Goal: Use online tool/utility

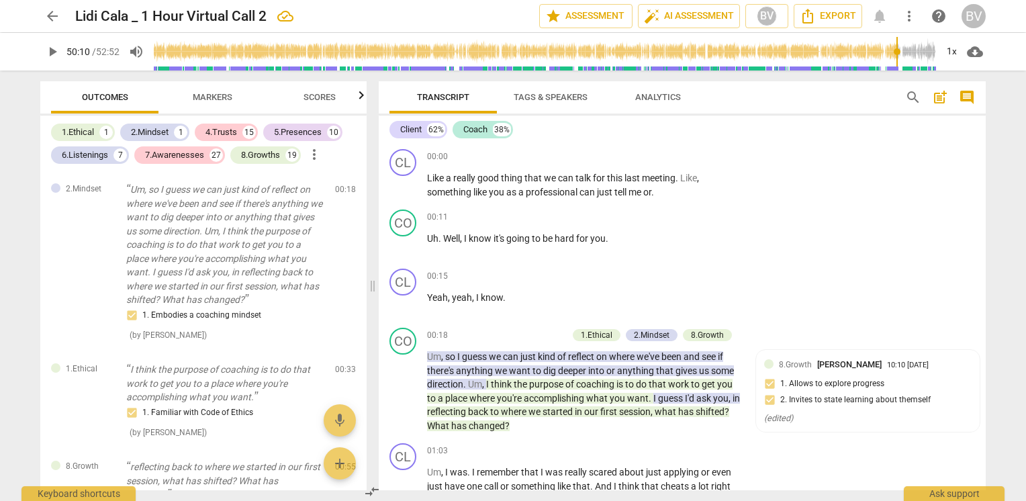
scroll to position [15476, 0]
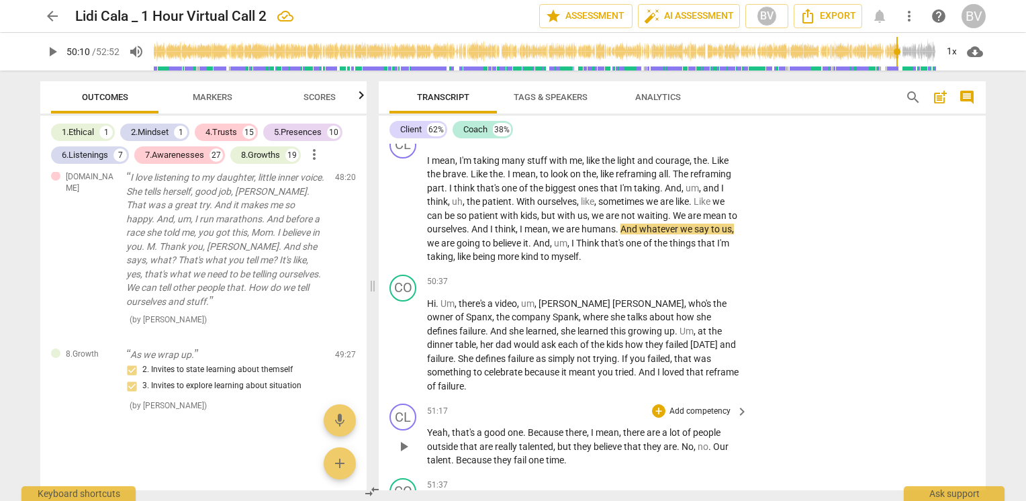
type input "3011"
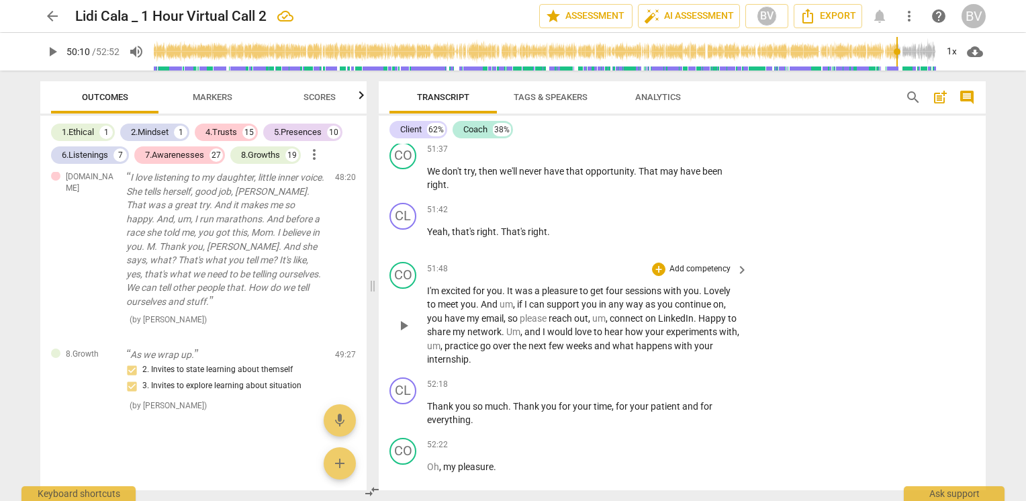
scroll to position [15812, 0]
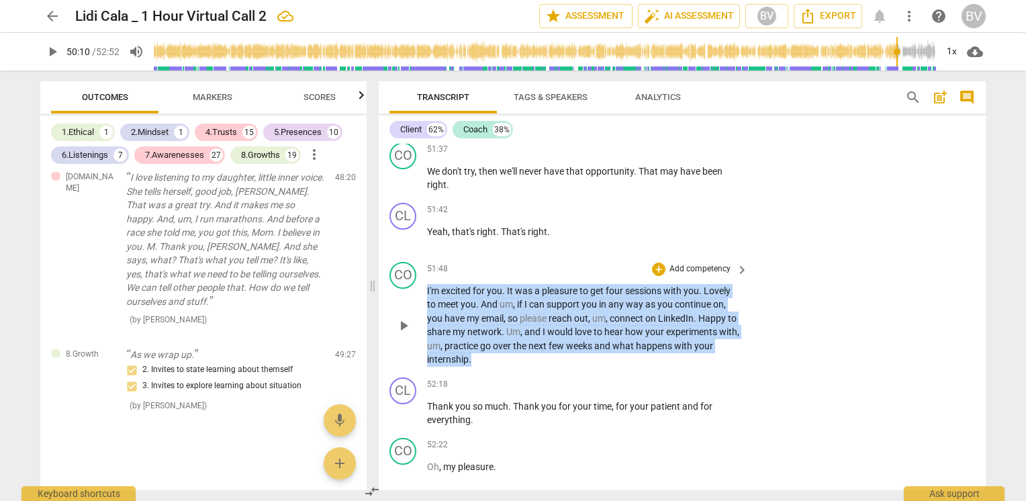
drag, startPoint x: 427, startPoint y: 222, endPoint x: 508, endPoint y: 293, distance: 107.1
click at [508, 293] on p "I'm excited for you . It was a pleasure to get four sessions with you . Lovely …" at bounding box center [584, 325] width 314 height 83
click at [484, 272] on div "+" at bounding box center [482, 275] width 13 height 13
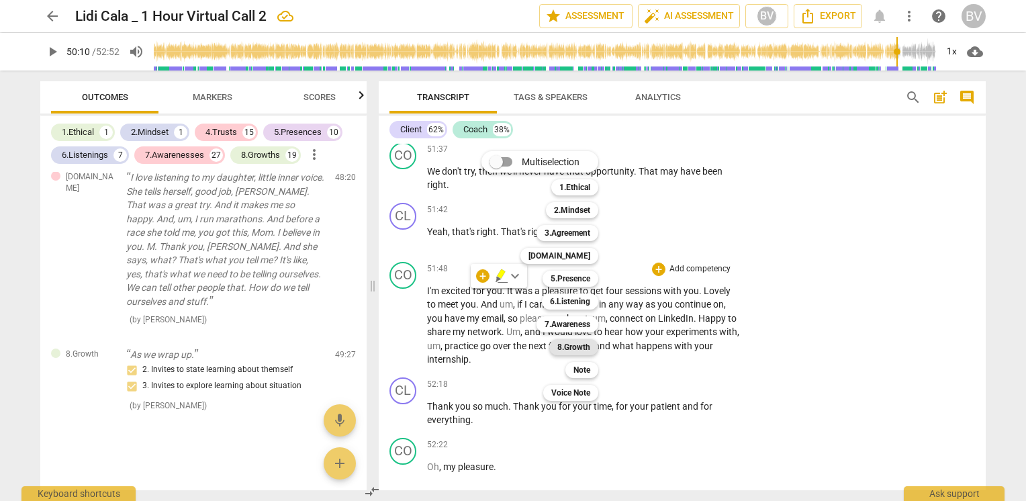
click at [567, 350] on b "8.Growth" at bounding box center [573, 347] width 33 height 16
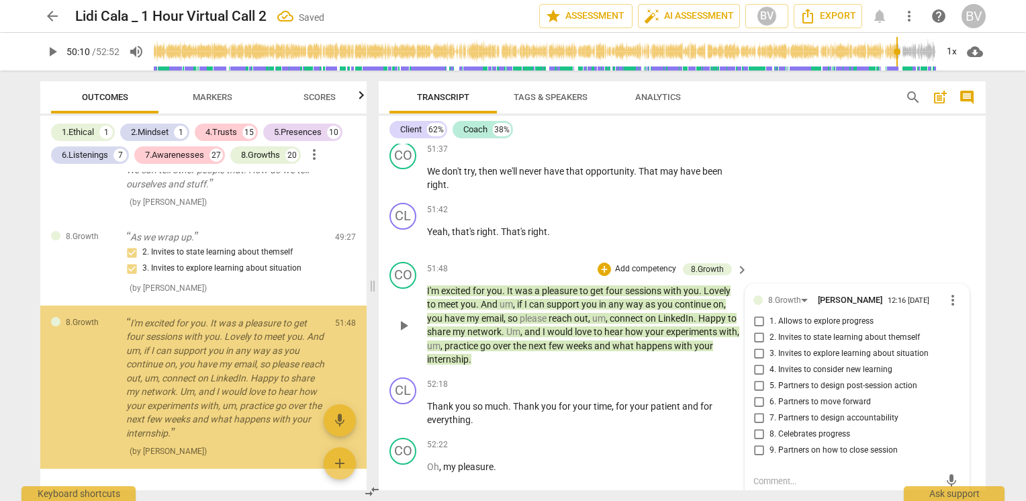
scroll to position [9720, 0]
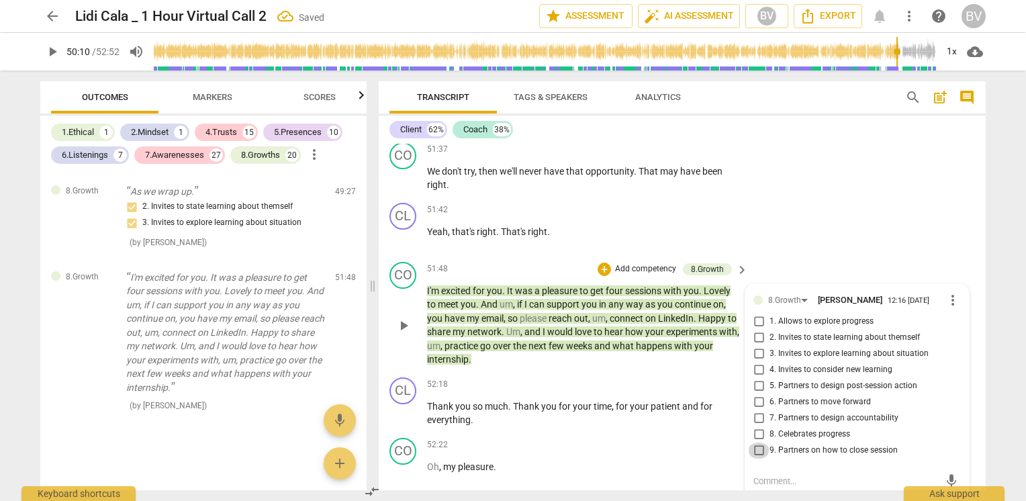
click at [760, 442] on input "9. Partners on how to close session" at bounding box center [758, 450] width 21 height 16
checkbox input "true"
click at [755, 426] on input "8. Celebrates progress" at bounding box center [758, 434] width 21 height 16
checkbox input "true"
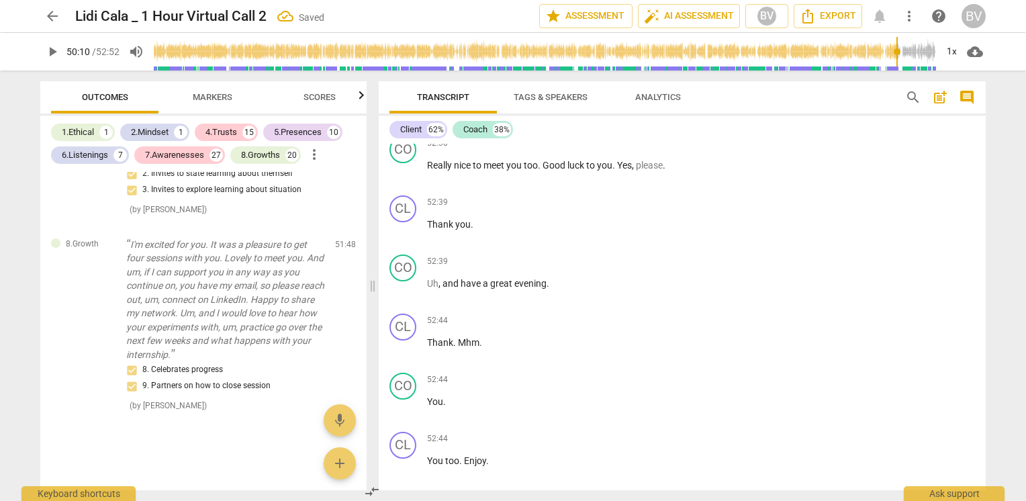
scroll to position [16282, 0]
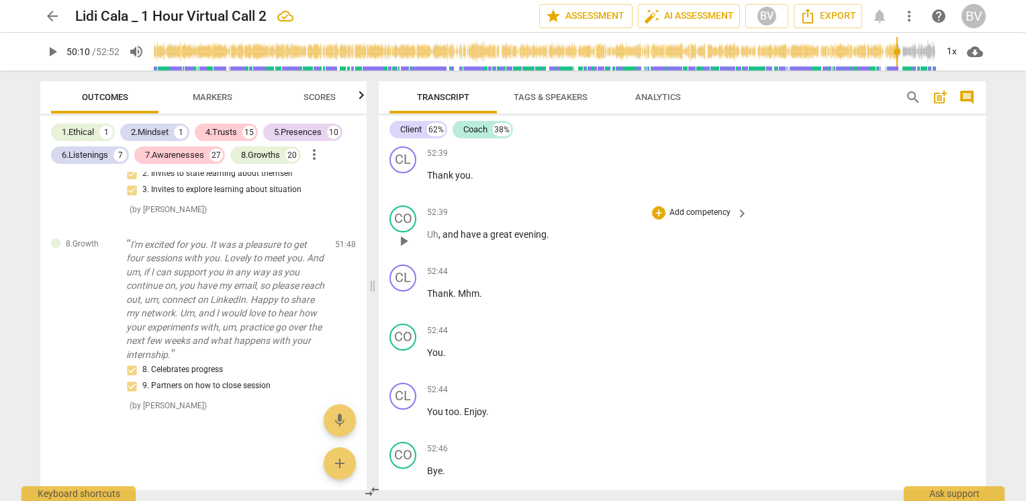
click at [929, 200] on div "CO play_arrow pause 52:39 + Add competency keyboard_arrow_right Uh , and have a…" at bounding box center [682, 229] width 607 height 59
click at [653, 93] on span "Analytics" at bounding box center [658, 97] width 46 height 10
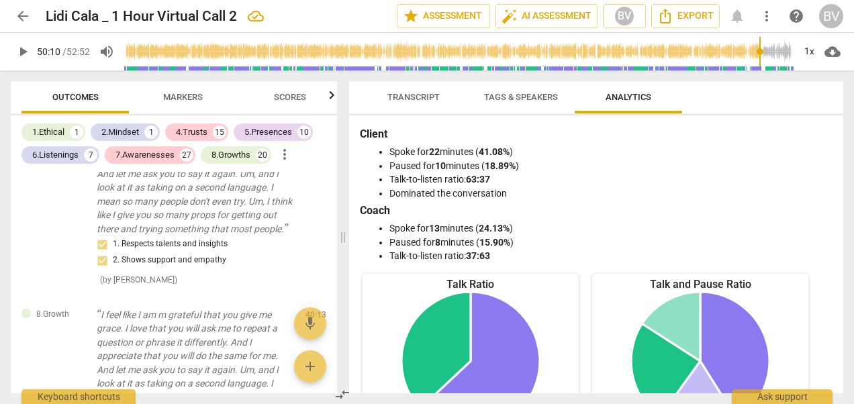
scroll to position [8109, 0]
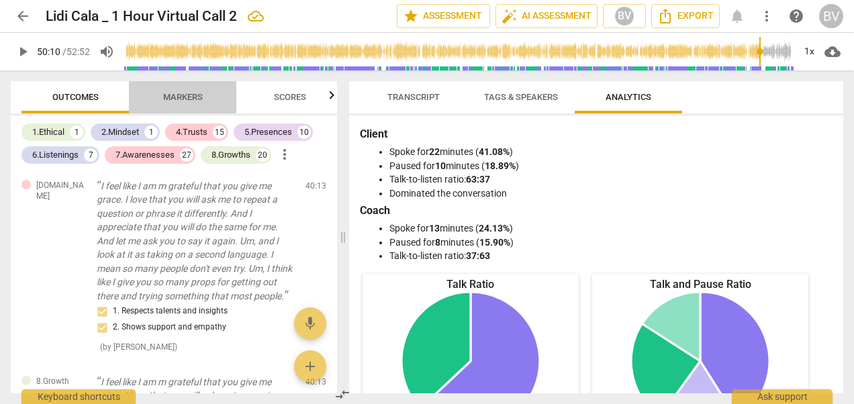
click at [183, 97] on span "Markers" at bounding box center [183, 97] width 40 height 10
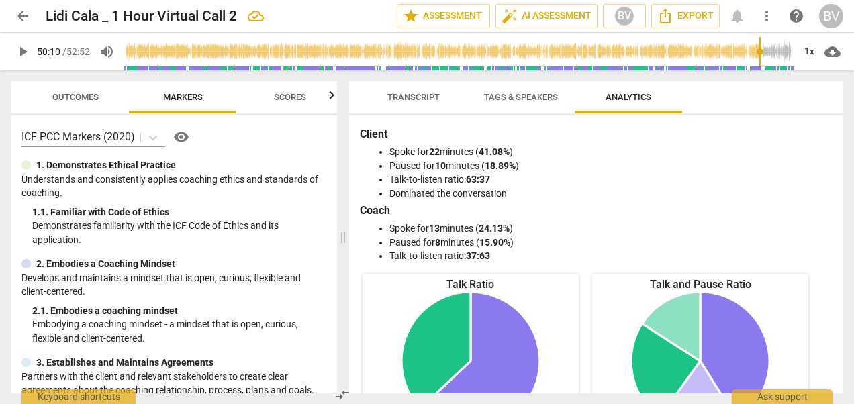
click at [59, 105] on span "Outcomes" at bounding box center [75, 98] width 79 height 18
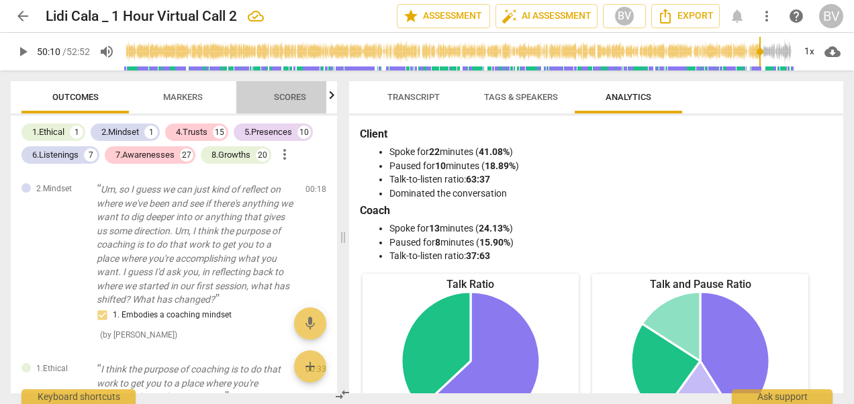
click at [305, 90] on span "Scores" at bounding box center [290, 98] width 64 height 18
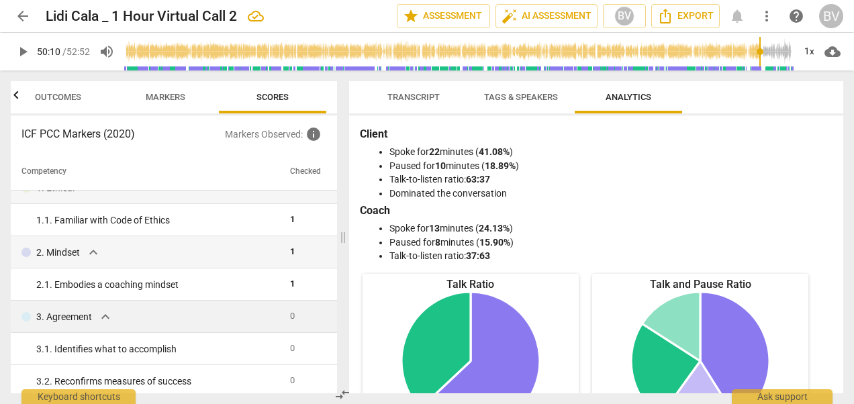
scroll to position [0, 0]
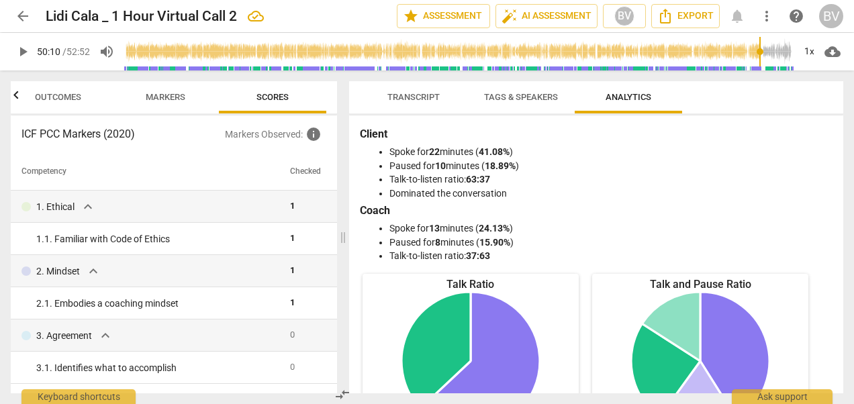
drag, startPoint x: 428, startPoint y: 99, endPoint x: 390, endPoint y: 118, distance: 42.0
click at [428, 99] on span "Transcript" at bounding box center [413, 97] width 52 height 10
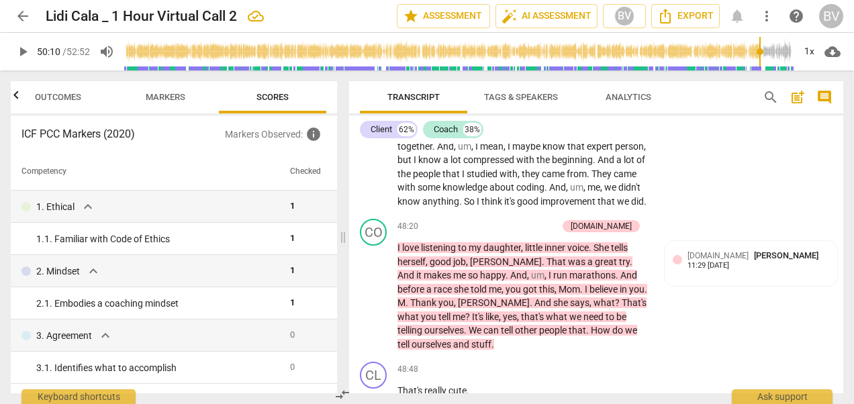
click at [51, 98] on span "Outcomes" at bounding box center [58, 97] width 46 height 10
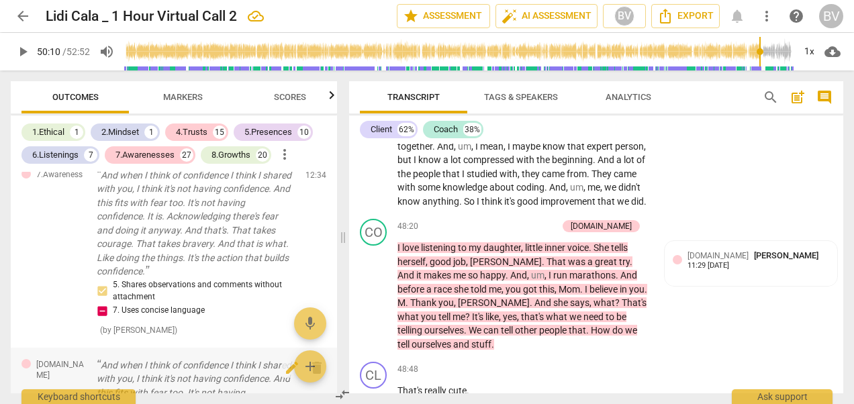
scroll to position [3357, 0]
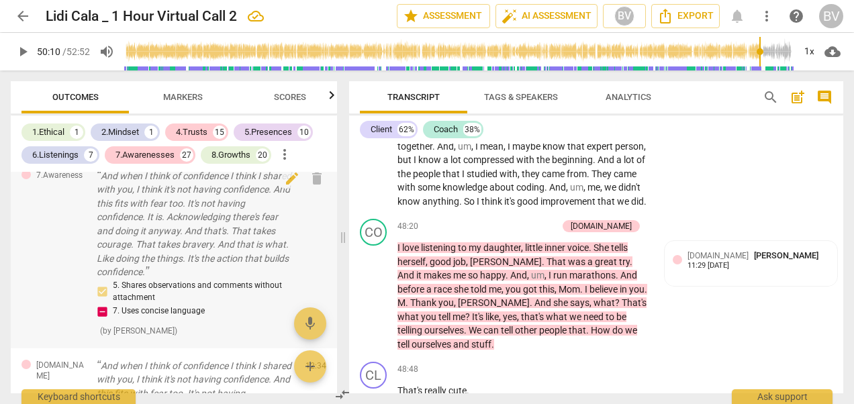
click at [136, 257] on p "And when I think of confidence I think I shared with you, I think it's not havi…" at bounding box center [196, 224] width 198 height 110
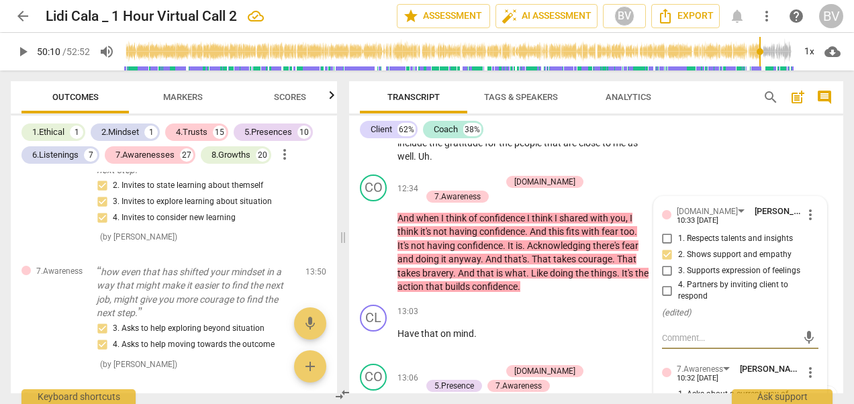
scroll to position [4230, 0]
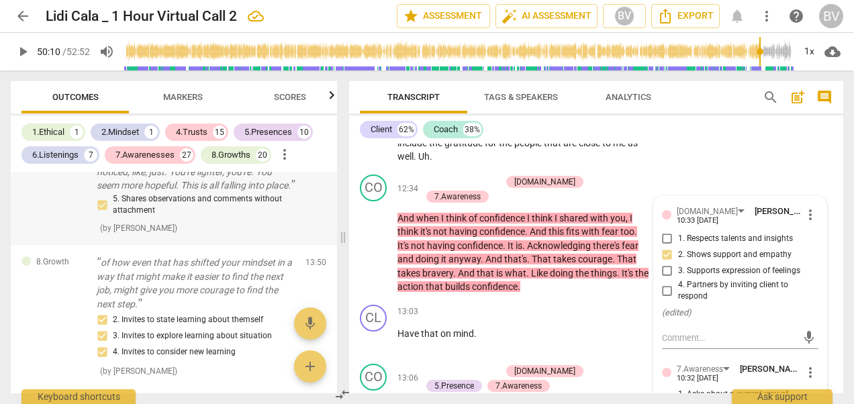
click at [192, 193] on p "How even just this internship, like, you've. I've noticed, like, just. You're l…" at bounding box center [196, 172] width 198 height 42
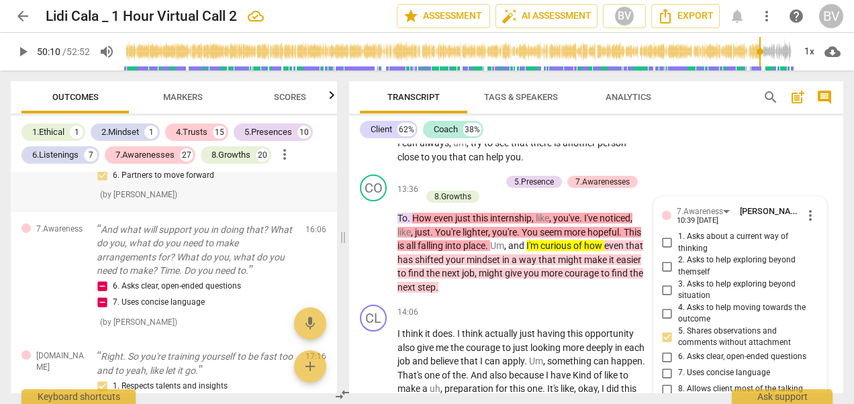
scroll to position [4834, 0]
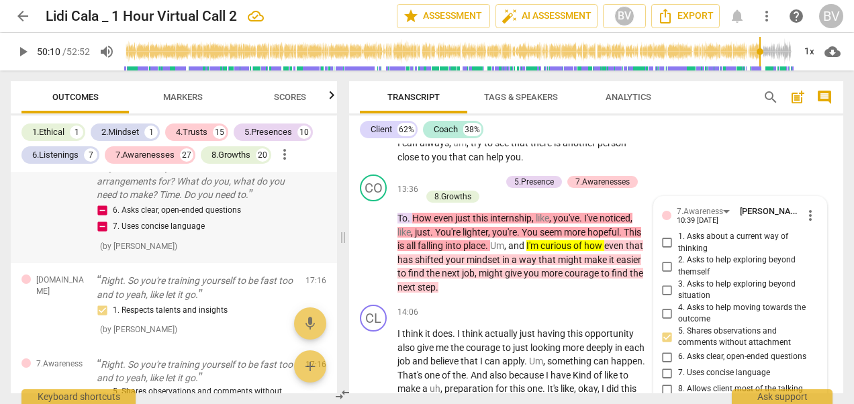
click at [152, 202] on p "And what will support you in doing that? What do you, what do you need to make …" at bounding box center [196, 174] width 198 height 55
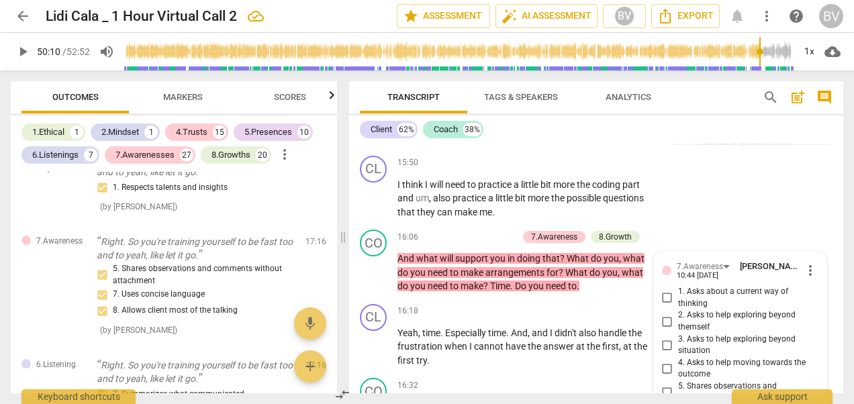
scroll to position [4968, 0]
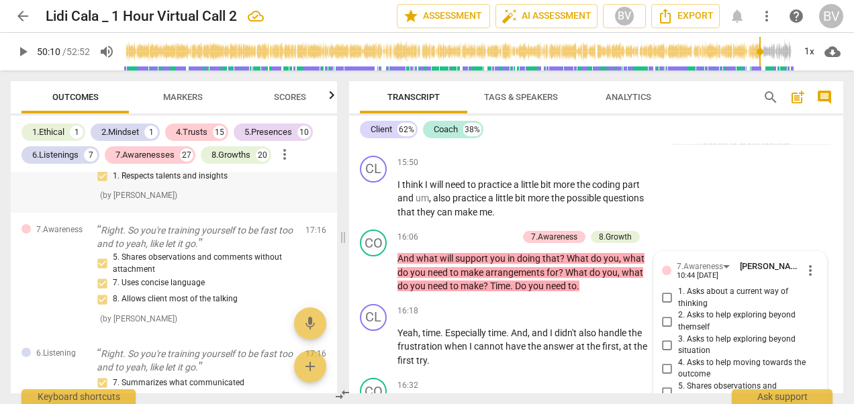
click at [184, 184] on div "1. Respects talents and insights" at bounding box center [196, 176] width 198 height 16
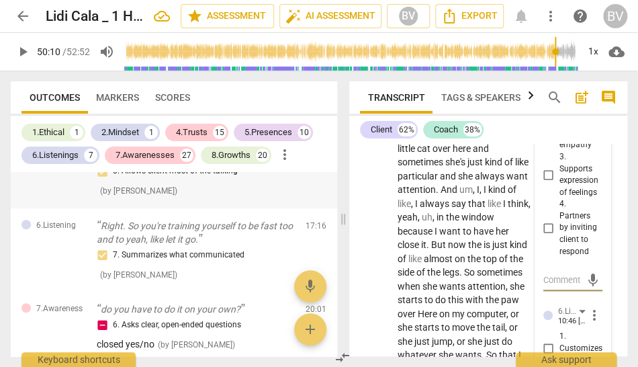
scroll to position [5102, 0]
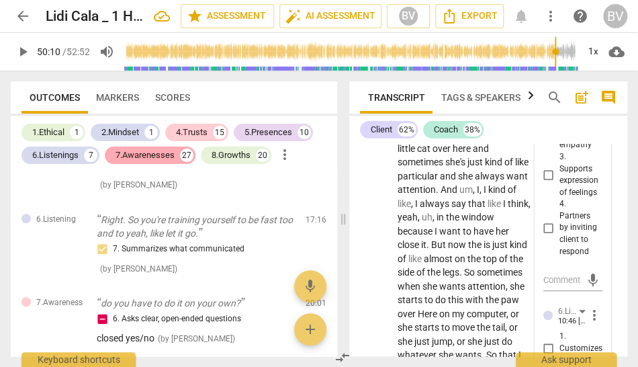
click at [165, 158] on div "7.Awarenesses" at bounding box center [144, 154] width 59 height 13
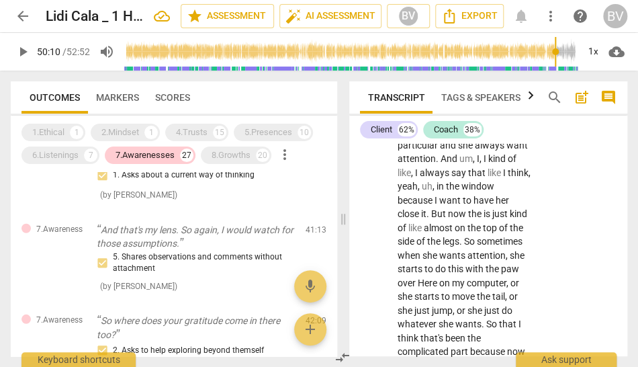
scroll to position [2833, 0]
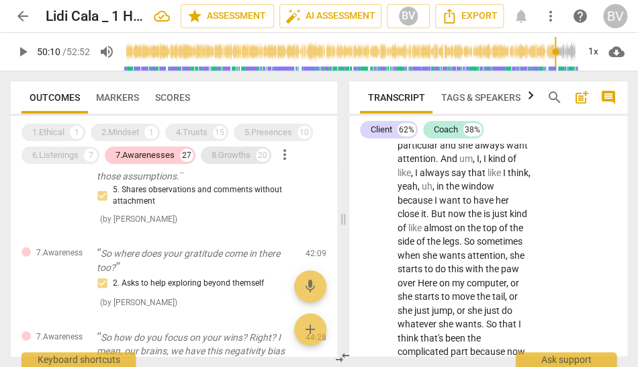
click at [239, 152] on div "8.Growths" at bounding box center [230, 154] width 39 height 13
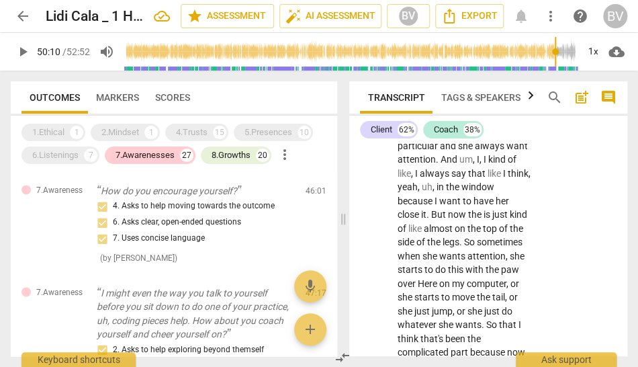
scroll to position [5401, 0]
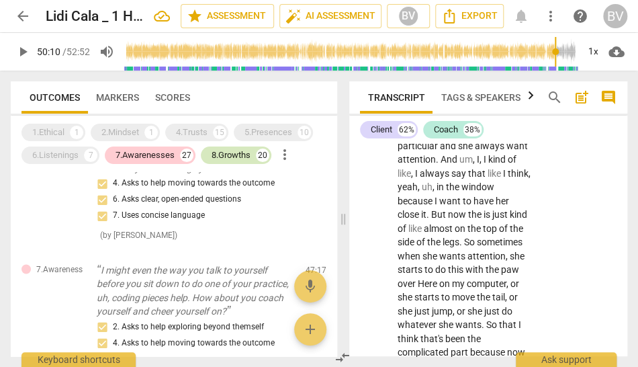
click at [240, 155] on div "8.Growths" at bounding box center [230, 154] width 39 height 13
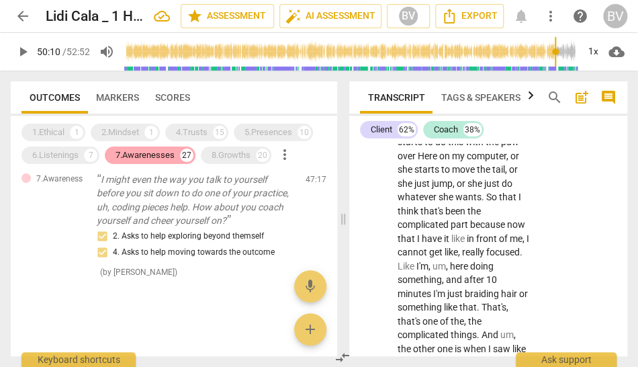
scroll to position [7754, 0]
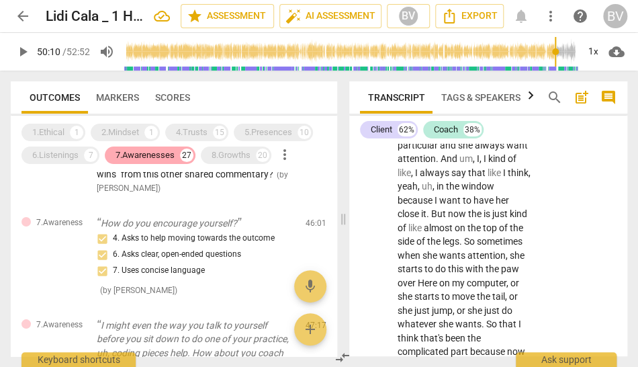
click at [152, 157] on div "7.Awarenesses" at bounding box center [144, 154] width 59 height 13
click at [244, 158] on div "8.Growths" at bounding box center [230, 154] width 39 height 13
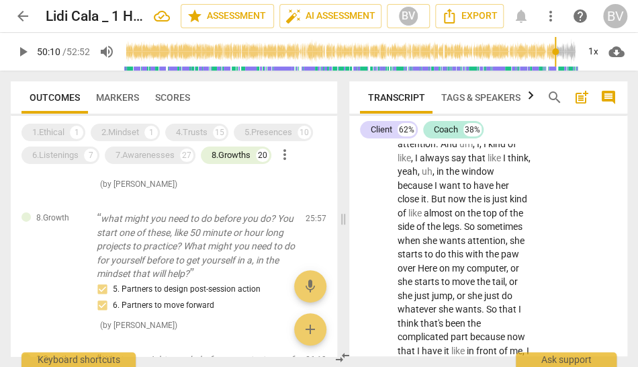
scroll to position [7715, 0]
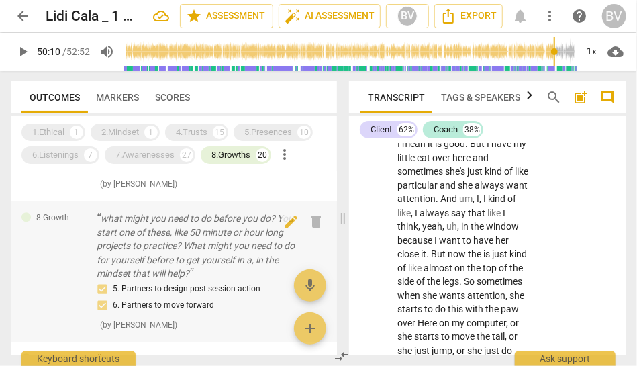
type input "3011"
